Goal: Find specific page/section: Find specific page/section

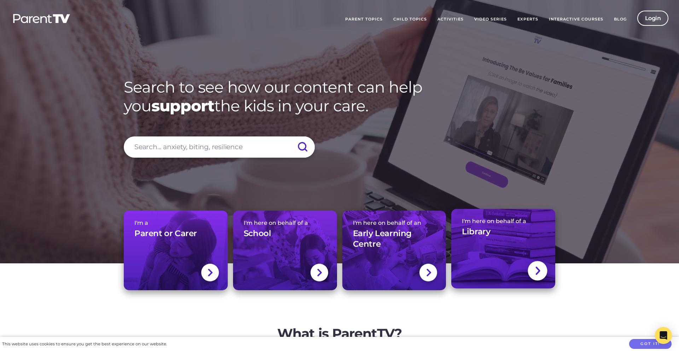
click at [490, 243] on link "I'm here on behalf of a Library" at bounding box center [503, 249] width 104 height 80
